Goal: Task Accomplishment & Management: Manage account settings

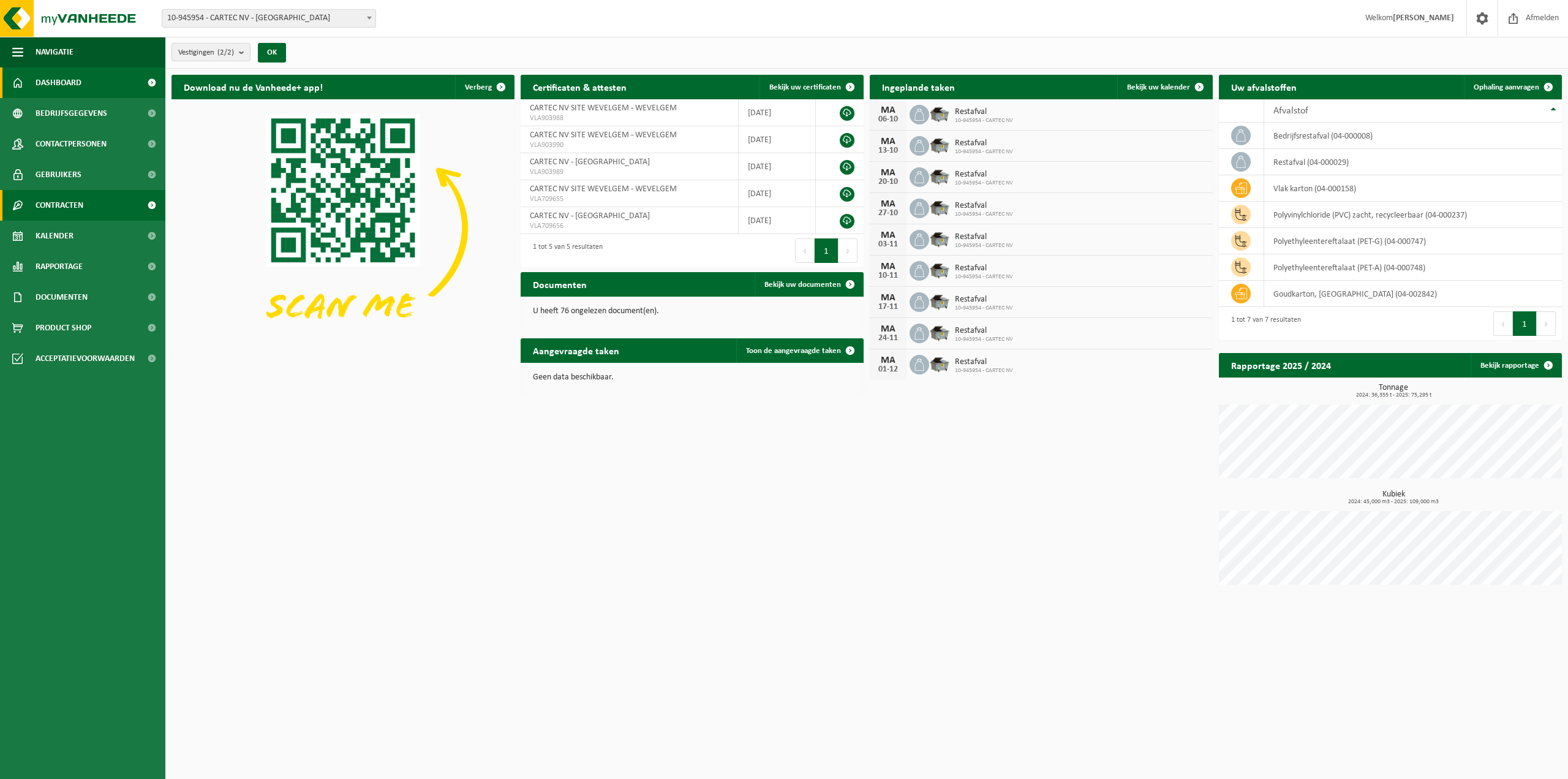
click at [74, 215] on span "Contracten" at bounding box center [60, 205] width 48 height 31
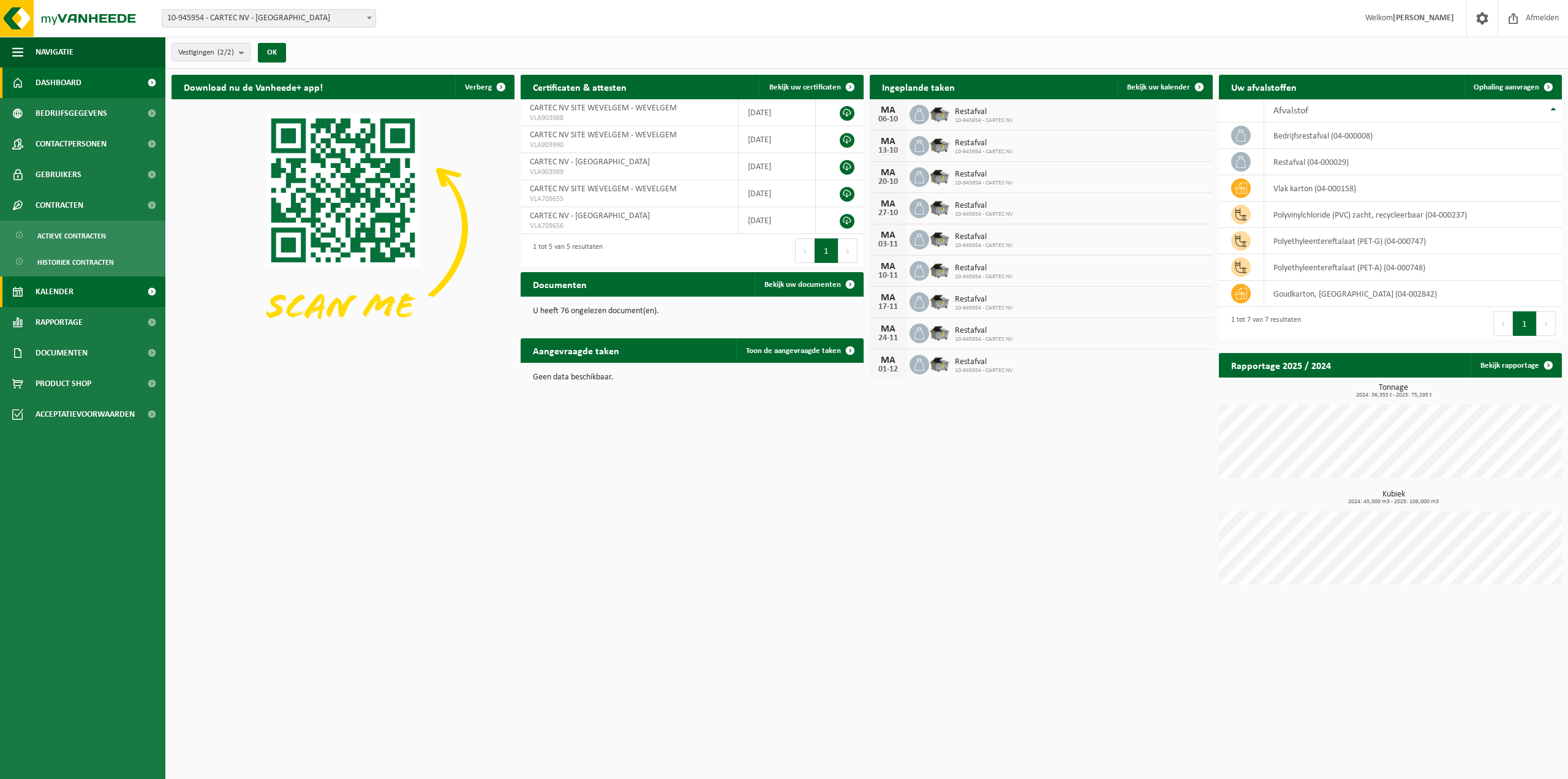
click at [78, 300] on link "Kalender" at bounding box center [82, 292] width 165 height 31
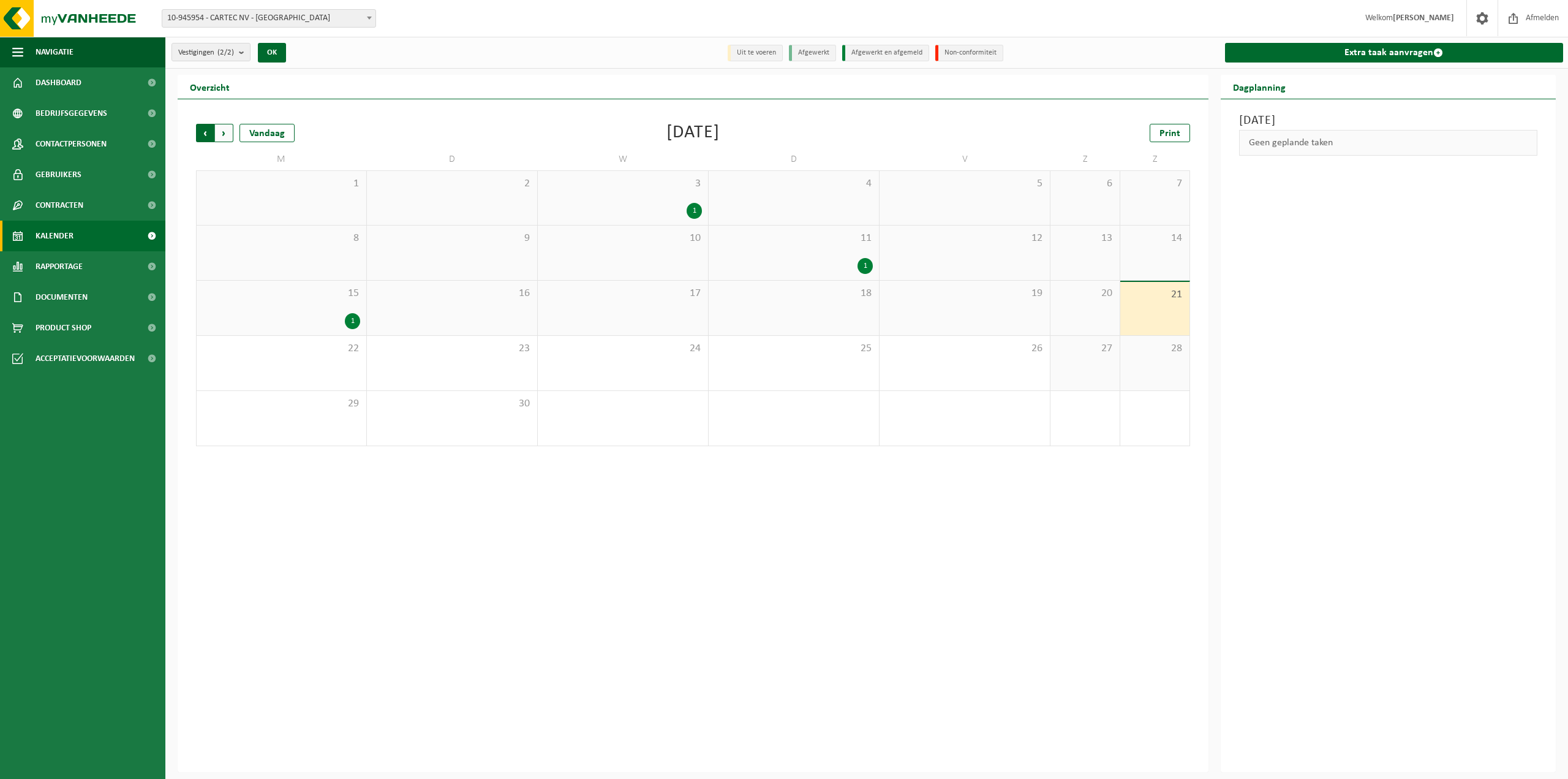
click at [227, 131] on span "Volgende" at bounding box center [224, 133] width 18 height 18
click at [353, 270] on icon at bounding box center [352, 265] width 8 height 10
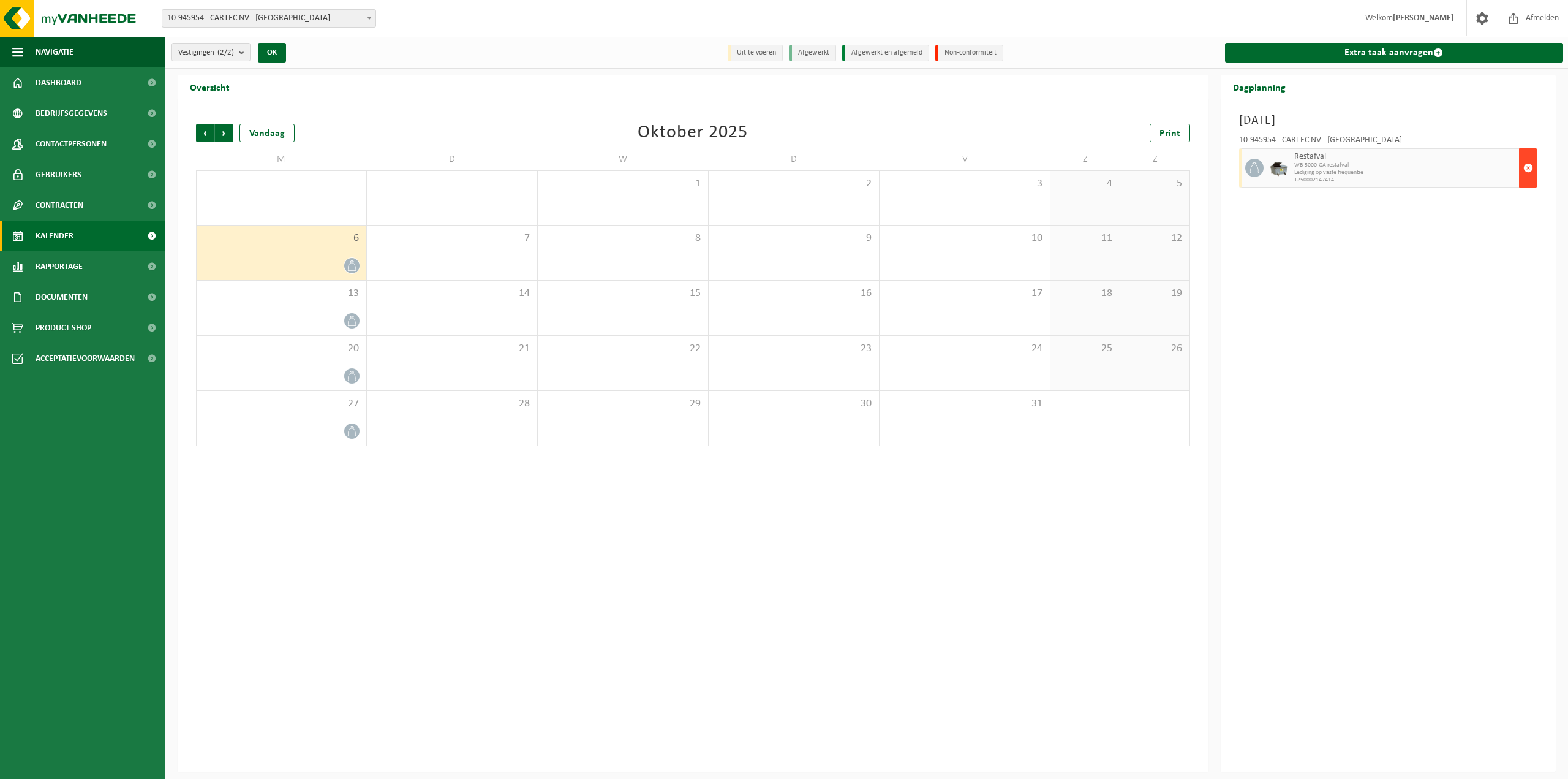
click at [1536, 177] on button "button" at bounding box center [1529, 168] width 18 height 39
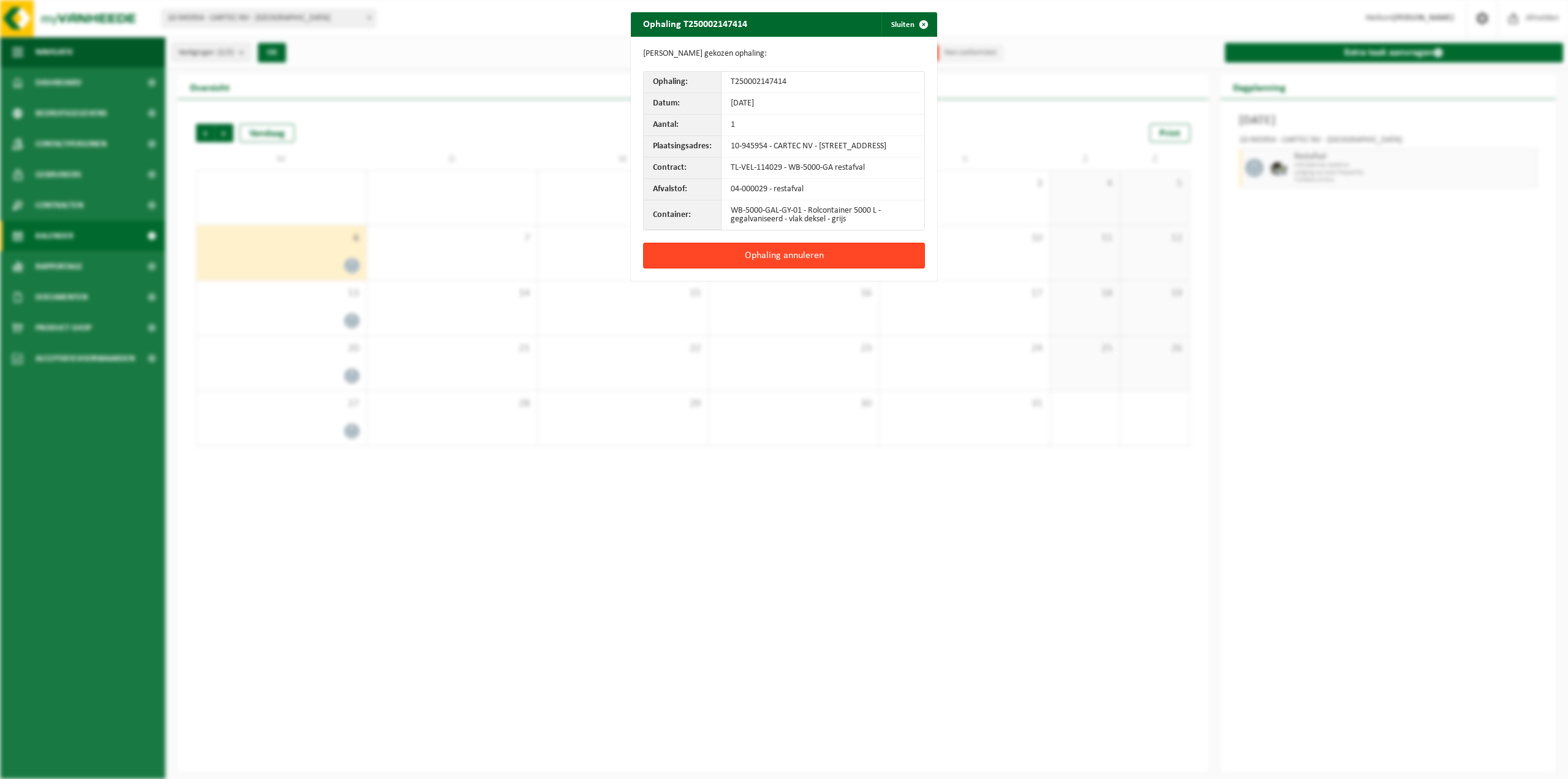
click at [782, 268] on button "Ophaling annuleren" at bounding box center [784, 256] width 282 height 26
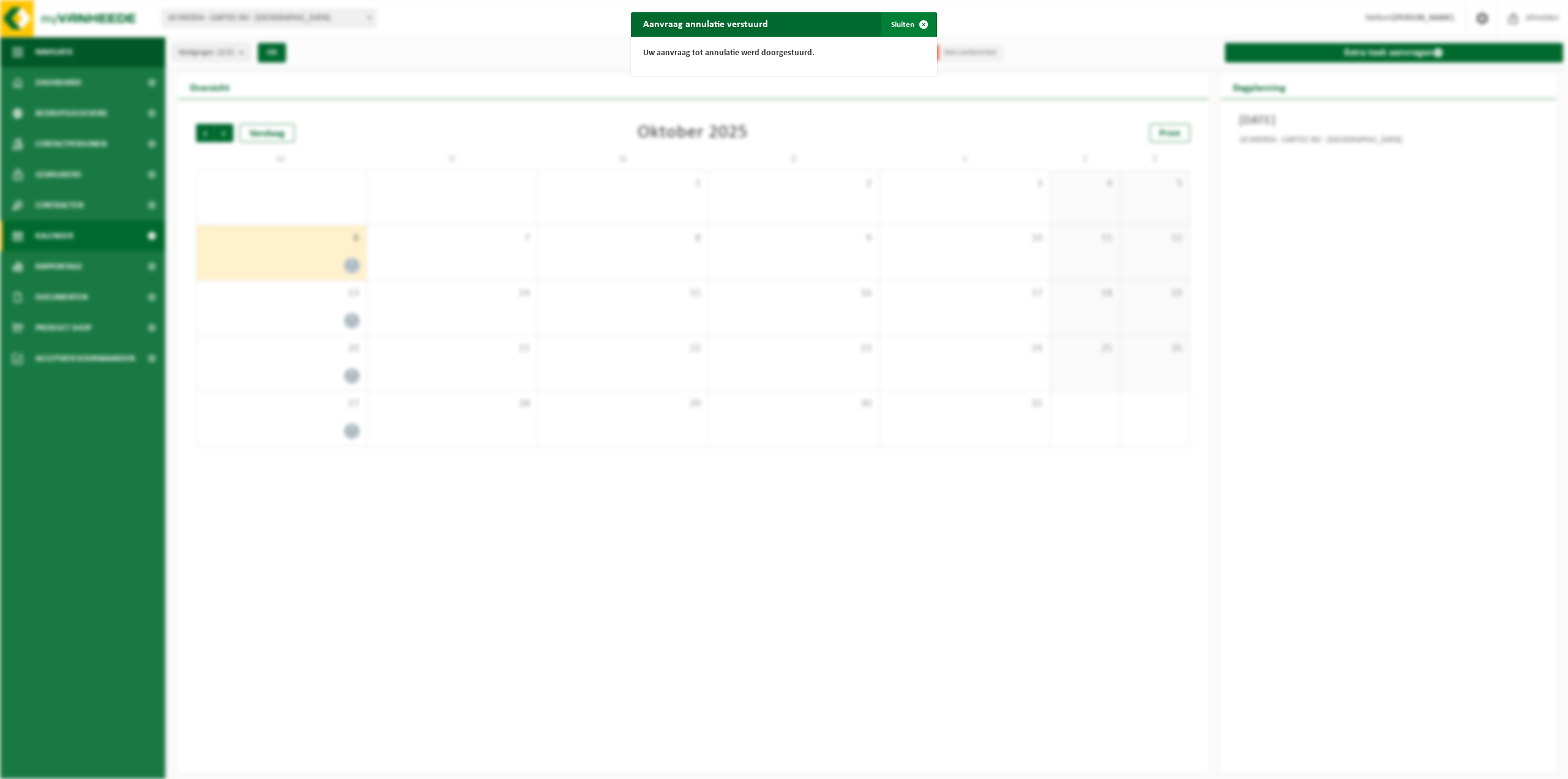
click at [894, 29] on button "Sluiten" at bounding box center [908, 25] width 55 height 25
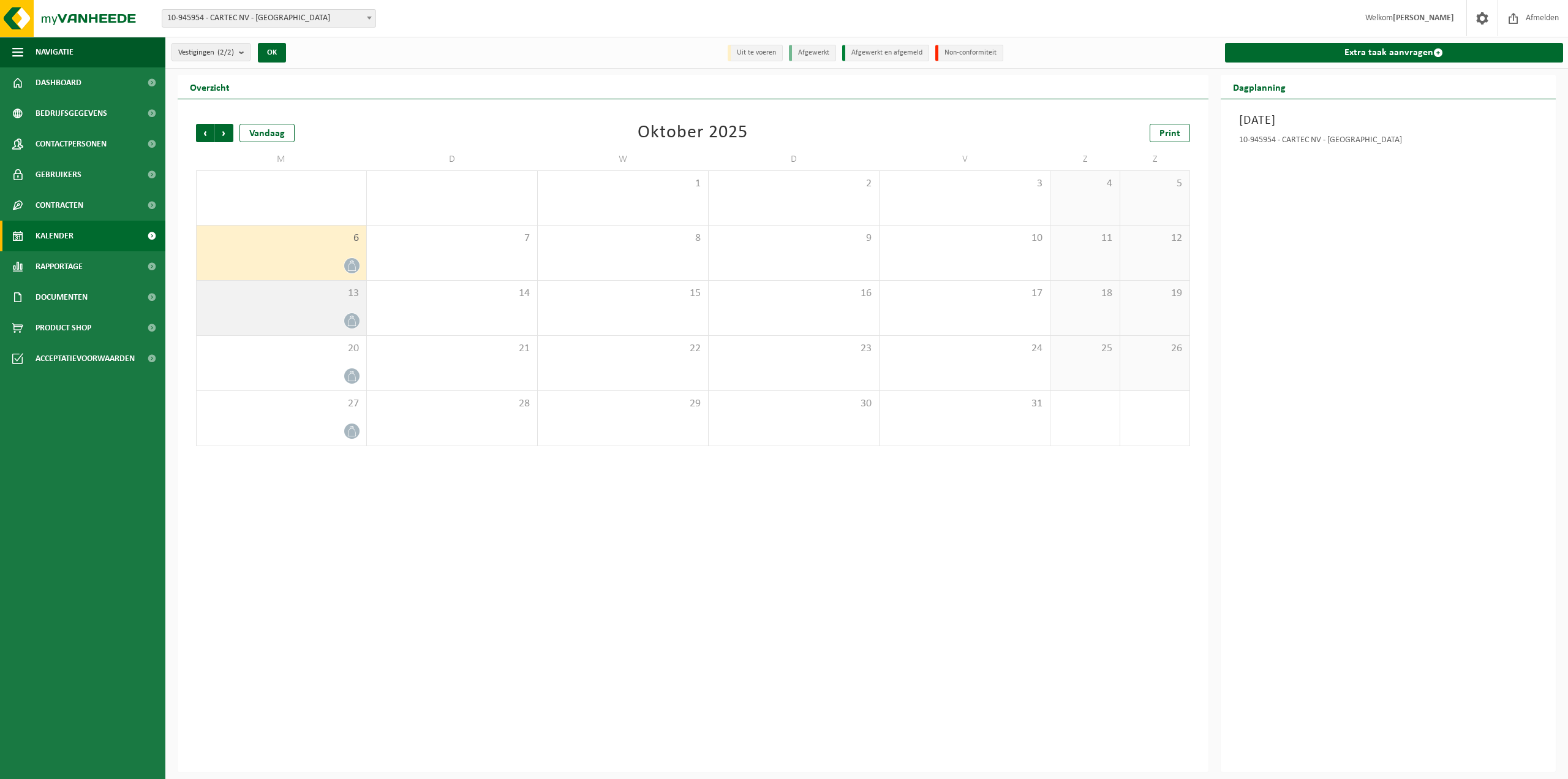
click at [351, 314] on span at bounding box center [352, 321] width 15 height 15
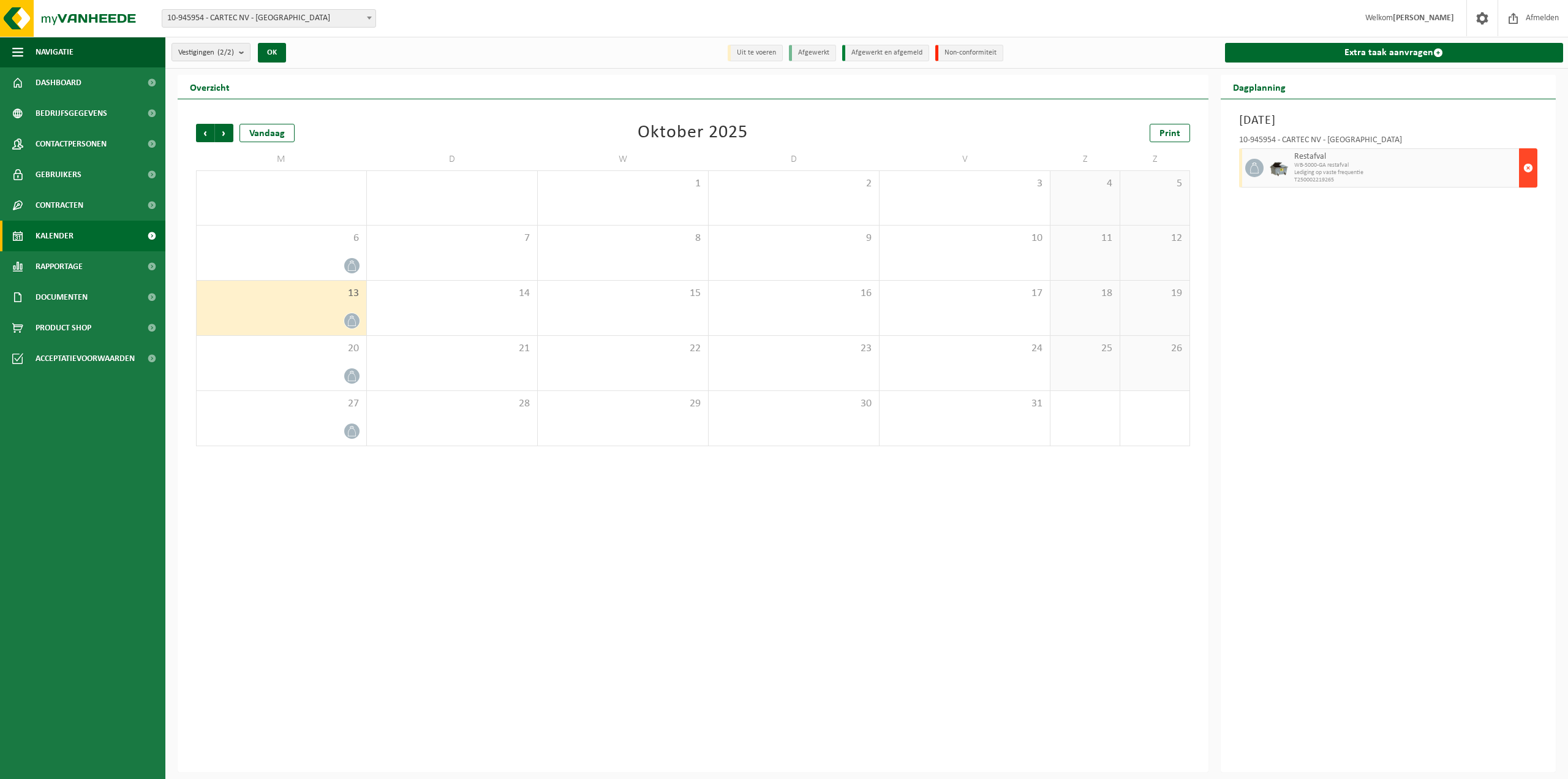
click at [1525, 162] on span "button" at bounding box center [1529, 168] width 10 height 25
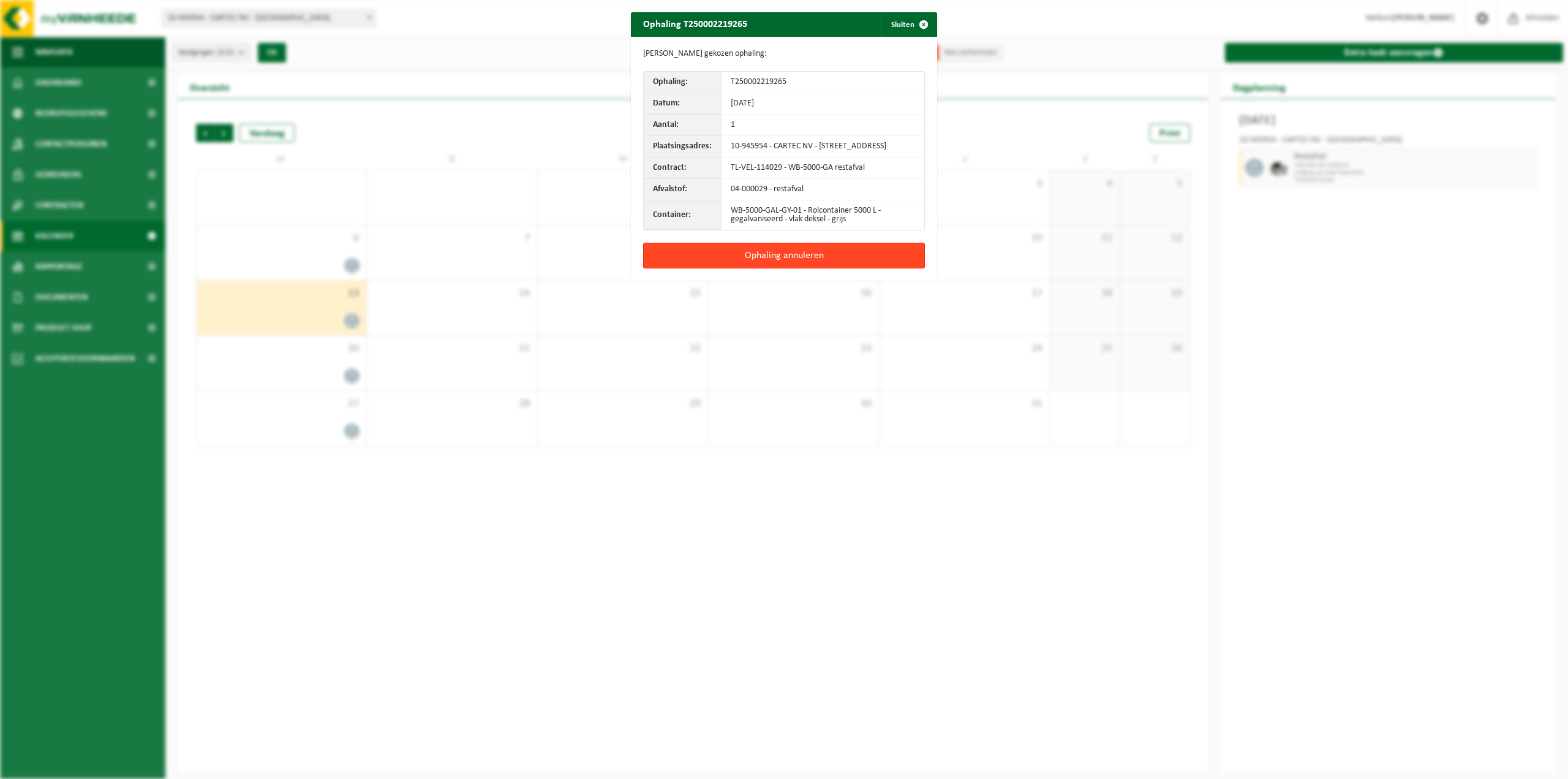
click at [828, 262] on button "Ophaling annuleren" at bounding box center [784, 256] width 282 height 26
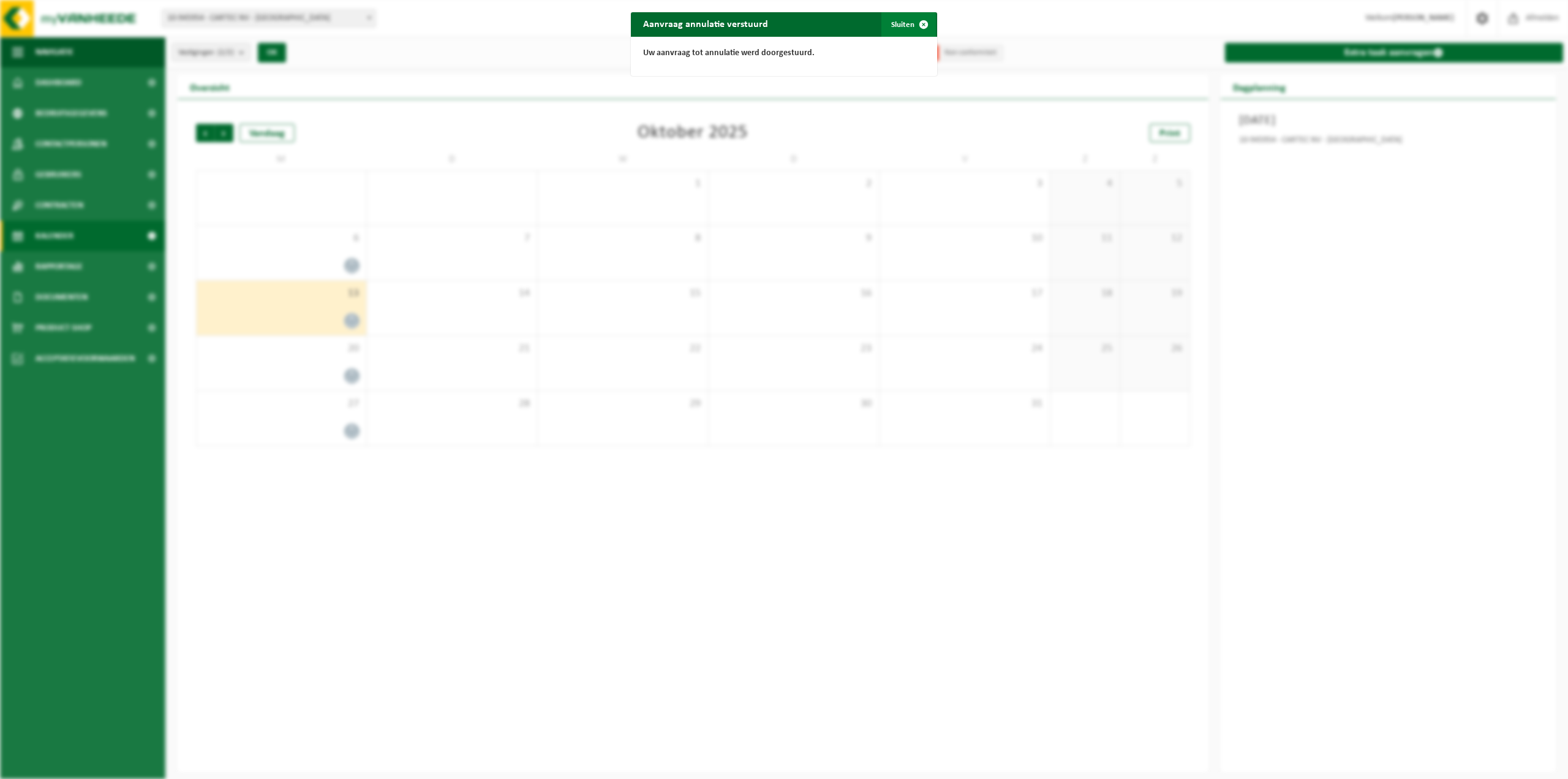
click at [923, 23] on span "button" at bounding box center [924, 25] width 25 height 25
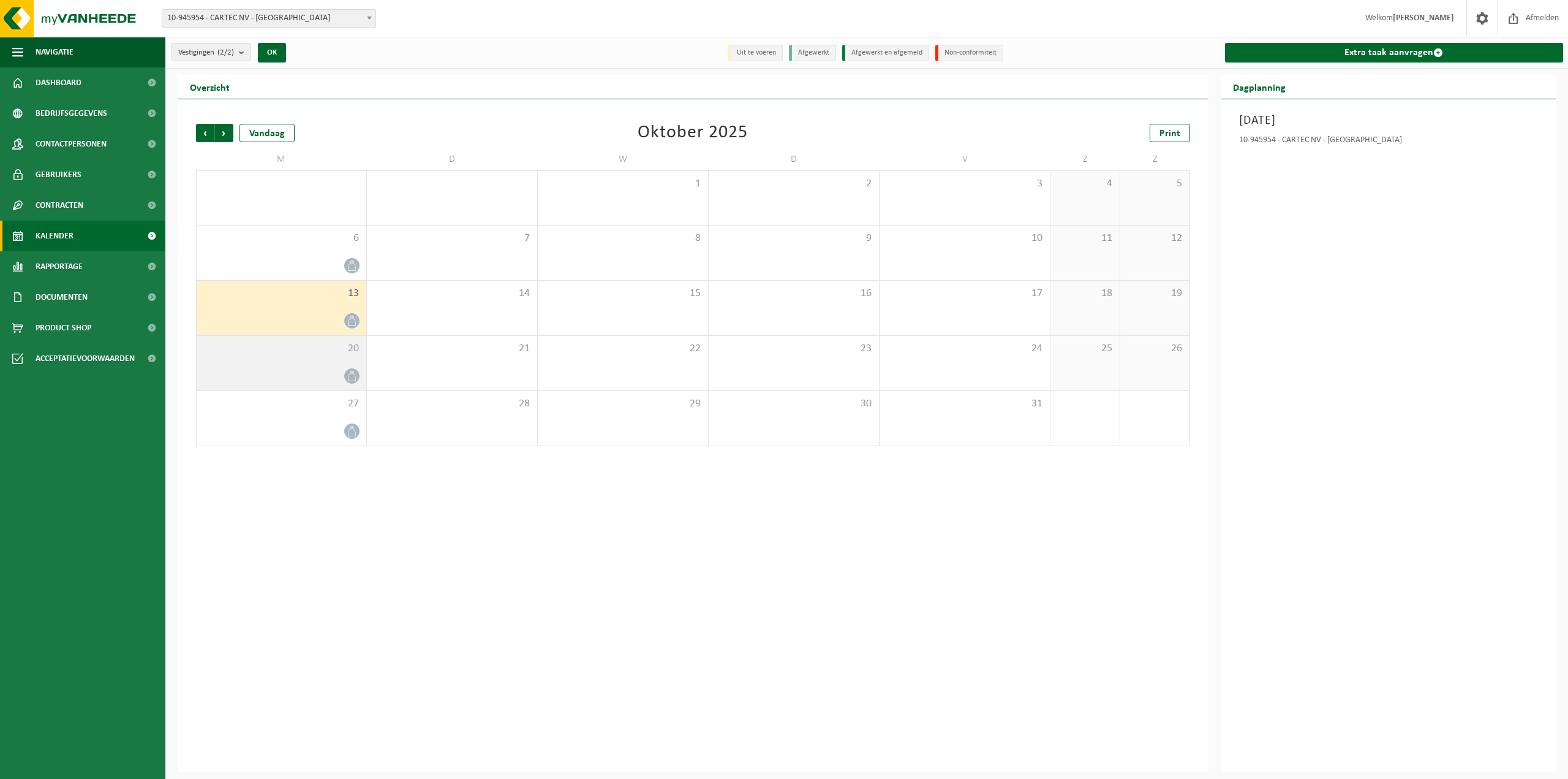
click at [349, 383] on div at bounding box center [352, 375] width 17 height 17
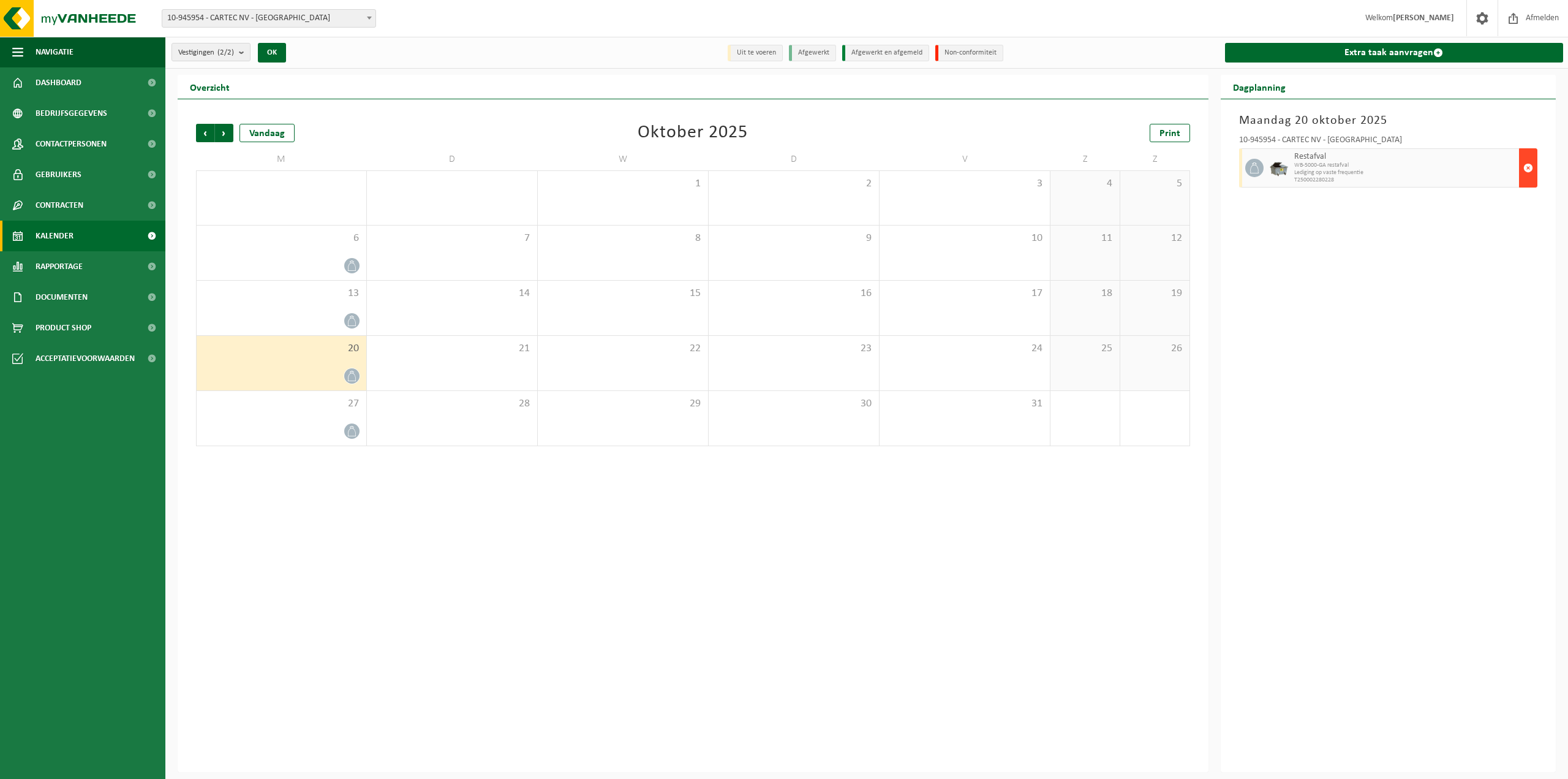
click at [1525, 167] on span "button" at bounding box center [1529, 168] width 10 height 25
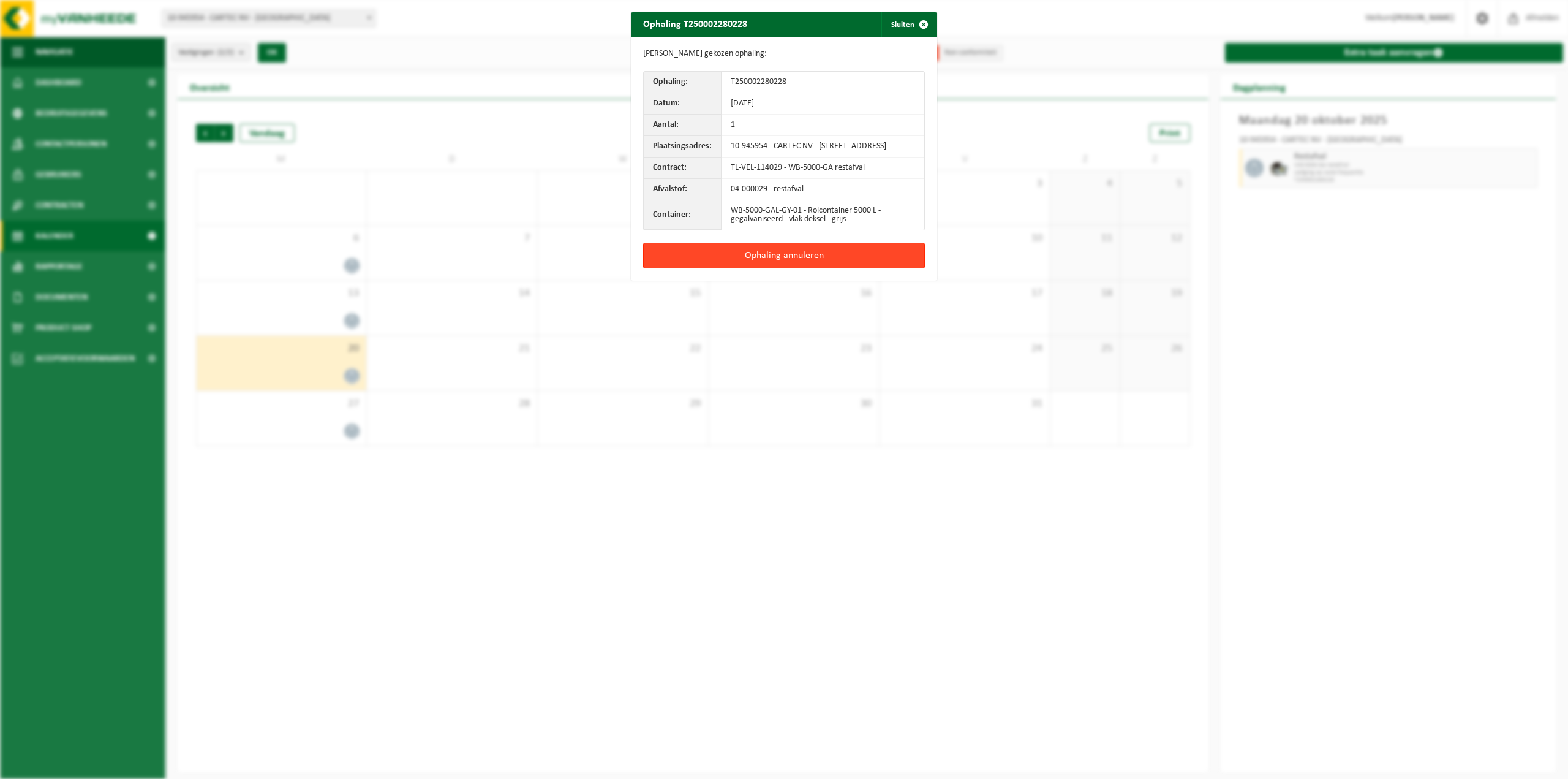
click at [855, 259] on button "Ophaling annuleren" at bounding box center [784, 256] width 282 height 26
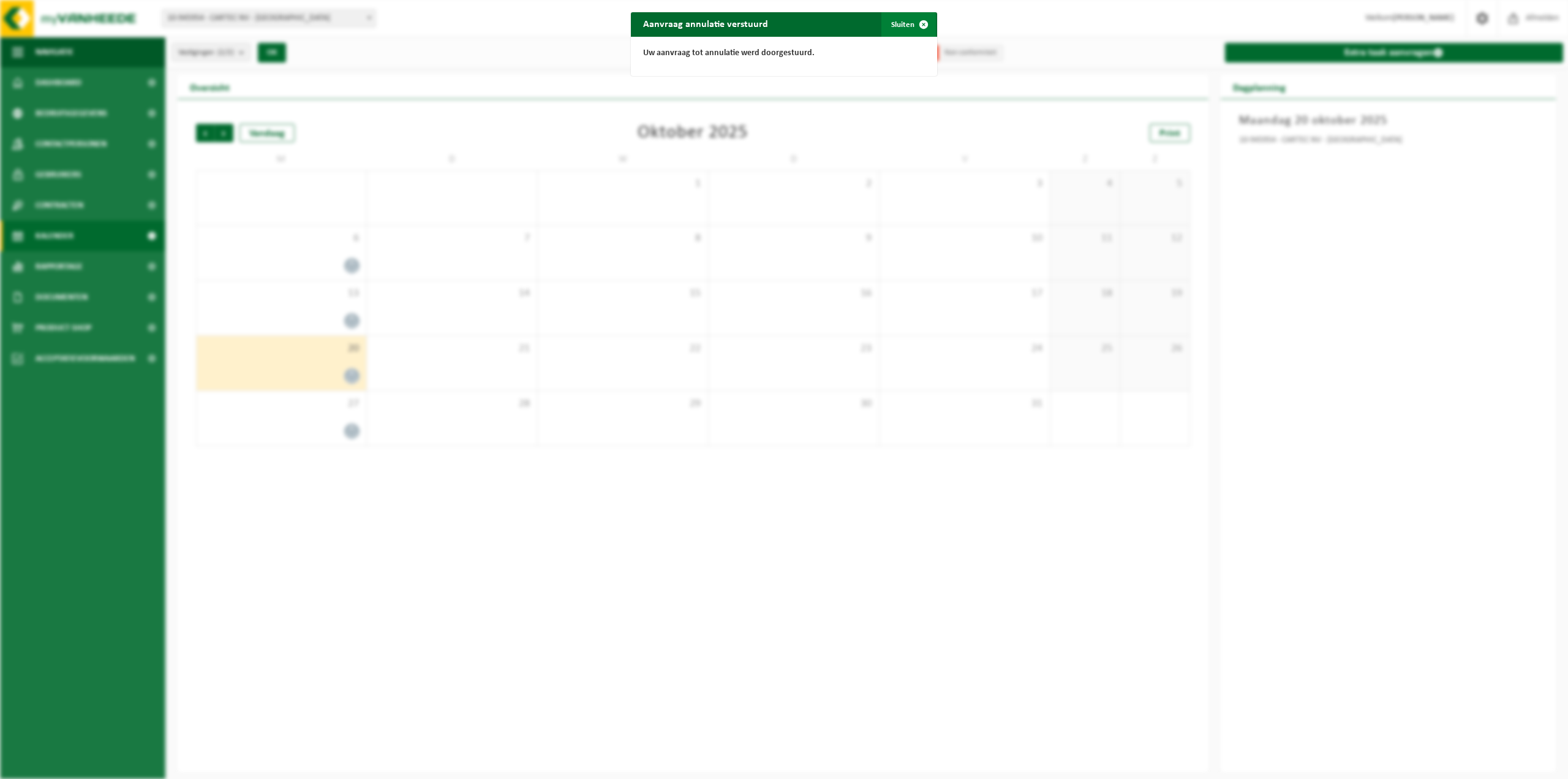
click at [923, 26] on span "button" at bounding box center [924, 25] width 25 height 25
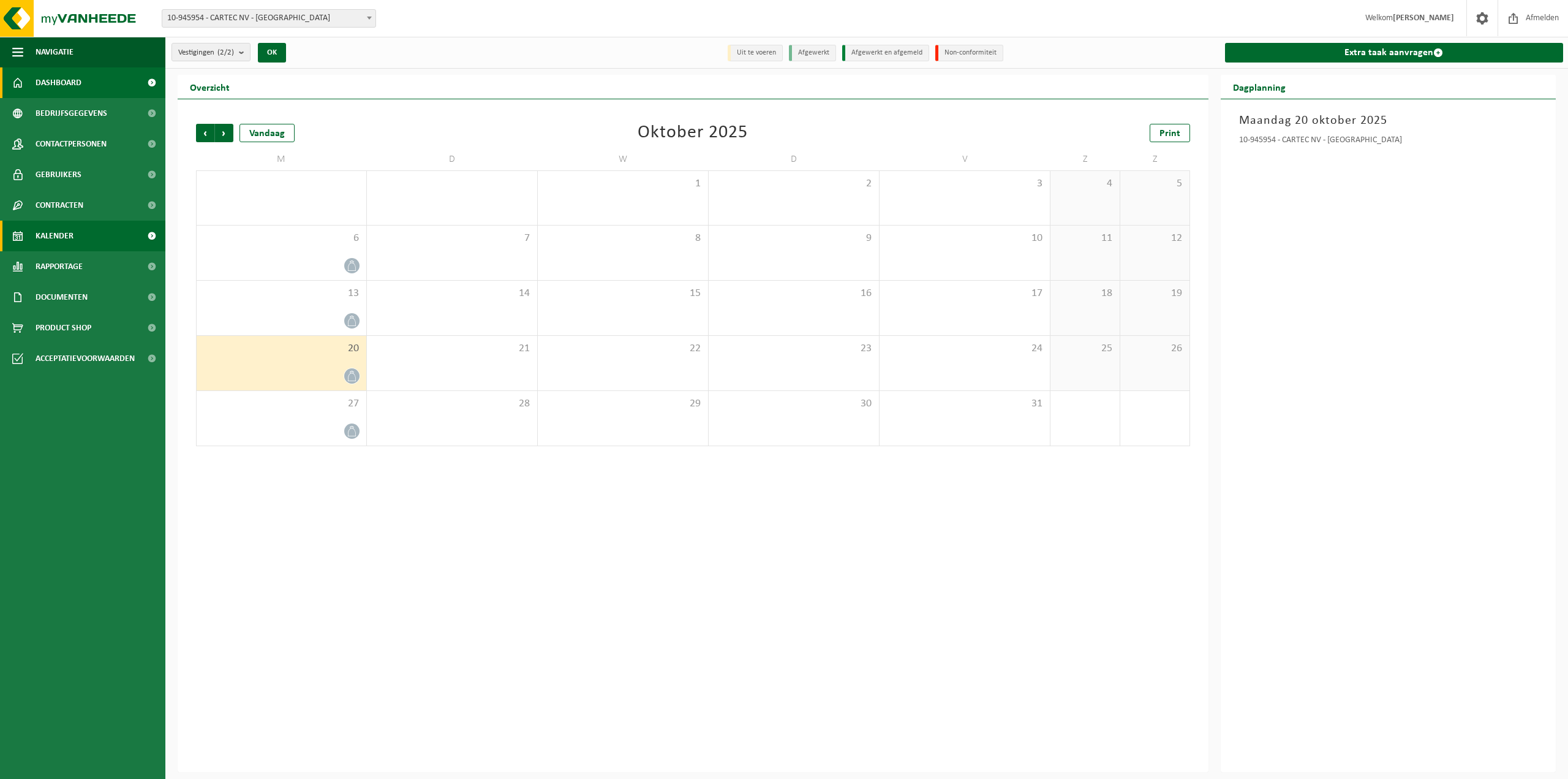
click at [84, 92] on link "Dashboard" at bounding box center [82, 83] width 165 height 31
